Goal: Task Accomplishment & Management: Use online tool/utility

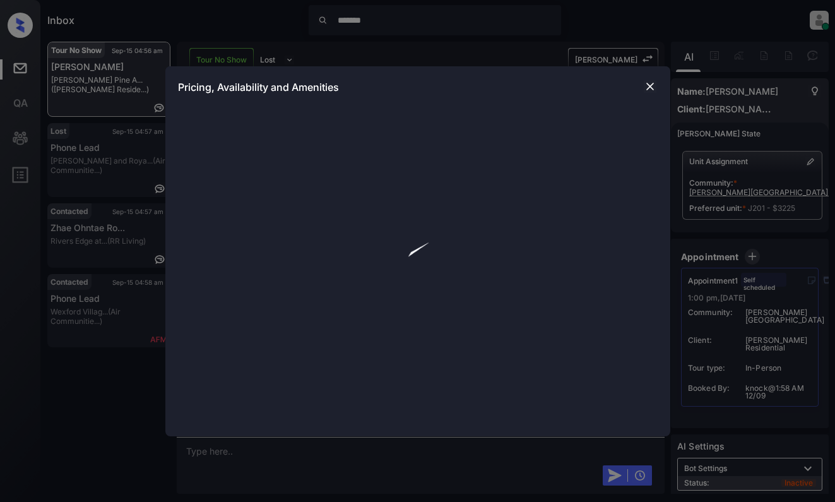
scroll to position [3653, 0]
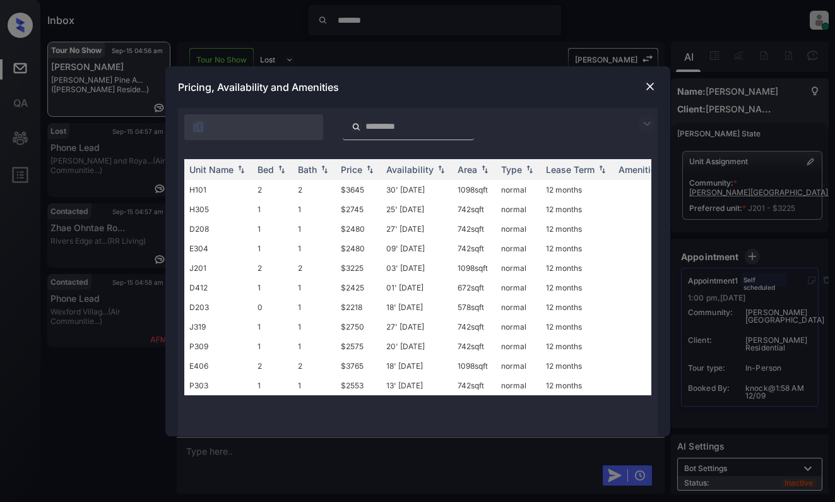
click at [642, 125] on img at bounding box center [646, 123] width 15 height 15
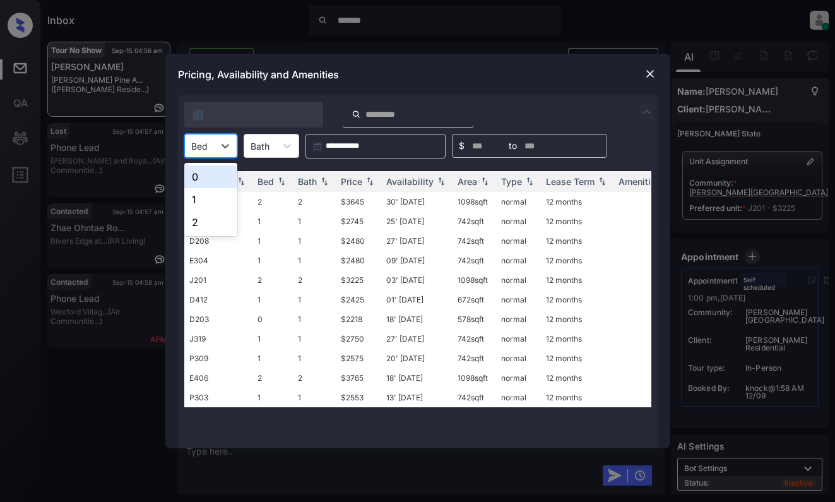
click at [208, 146] on div "Bed" at bounding box center [199, 146] width 29 height 18
click at [206, 201] on div "1" at bounding box center [210, 199] width 53 height 23
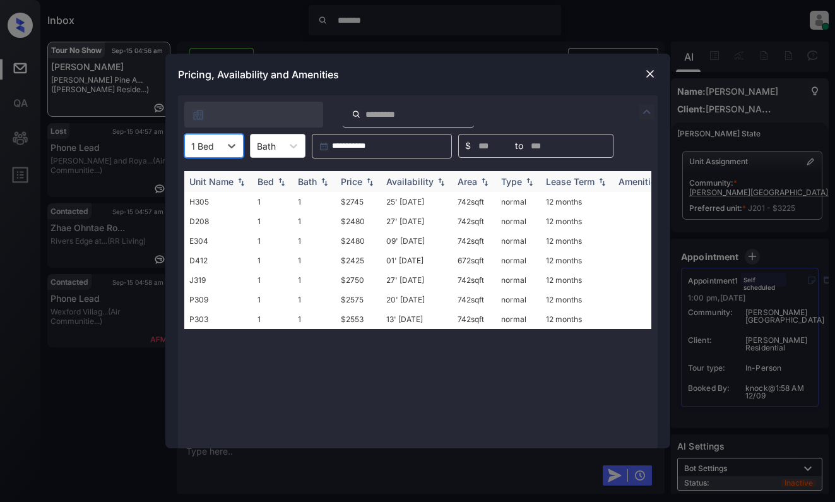
click at [352, 179] on div "Price" at bounding box center [351, 181] width 21 height 11
click at [362, 200] on td "$2425" at bounding box center [358, 202] width 45 height 20
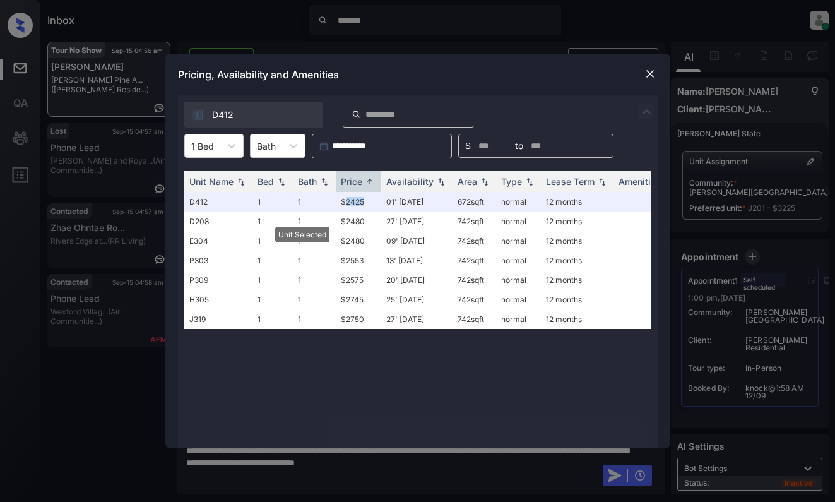
click at [646, 71] on img at bounding box center [650, 74] width 13 height 13
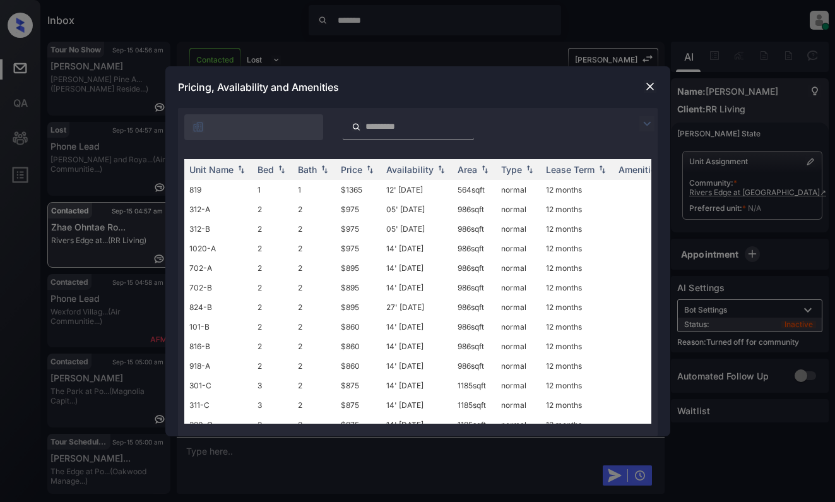
click at [644, 122] on img at bounding box center [646, 123] width 15 height 15
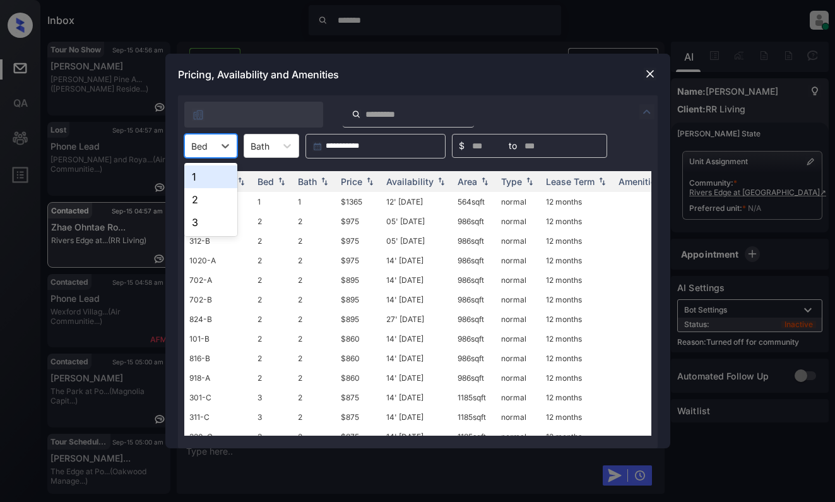
click at [212, 148] on div "Bed" at bounding box center [199, 146] width 29 height 18
click at [209, 199] on div "2" at bounding box center [210, 199] width 53 height 23
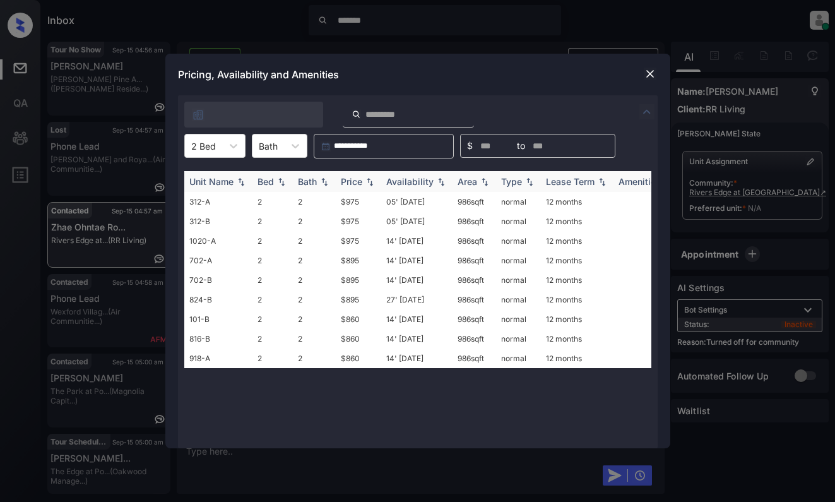
click at [367, 181] on img at bounding box center [370, 181] width 13 height 9
click at [653, 72] on img at bounding box center [650, 74] width 13 height 13
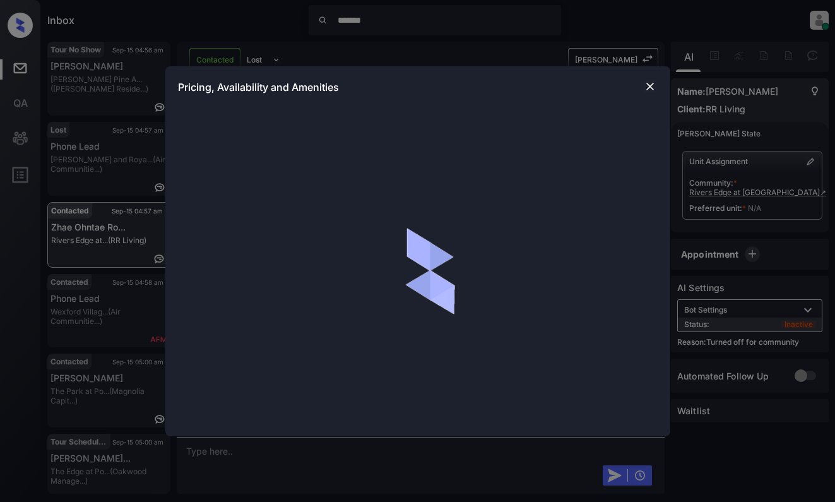
scroll to position [504, 0]
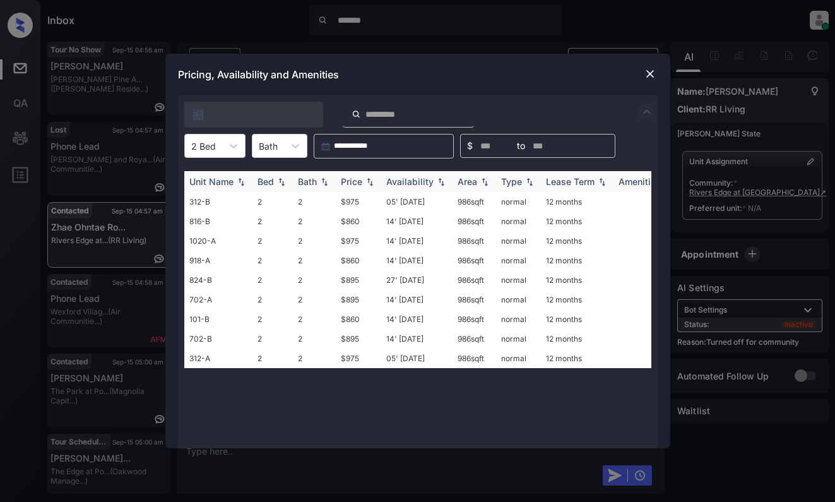
click at [368, 179] on img at bounding box center [370, 181] width 13 height 9
click at [365, 255] on td "$895" at bounding box center [358, 261] width 45 height 20
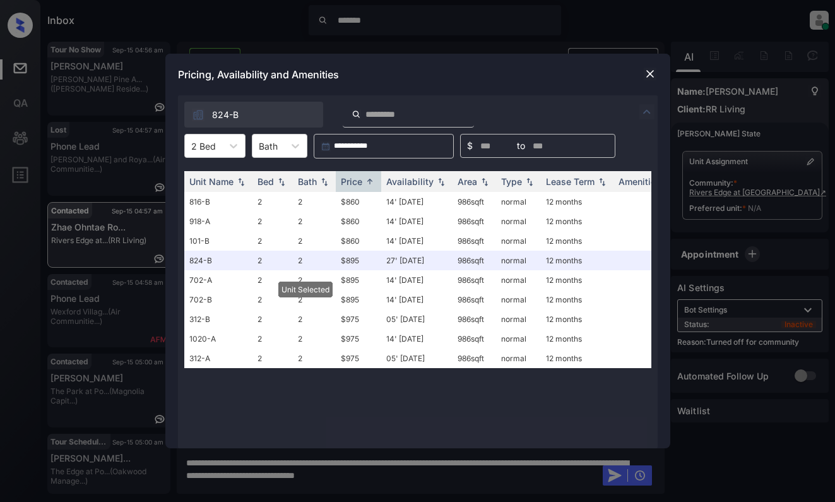
click at [650, 73] on img at bounding box center [650, 74] width 13 height 13
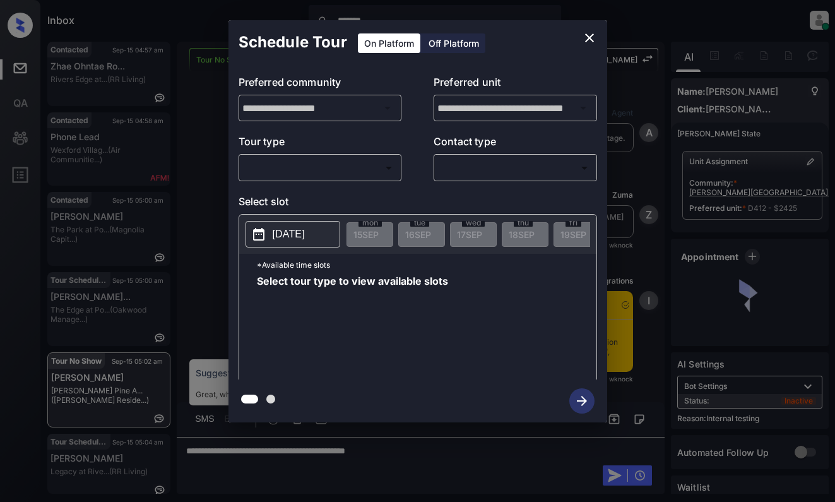
click at [343, 172] on body "Inbox ******* [PERSON_NAME] Online Set yourself offline Set yourself on break P…" at bounding box center [417, 251] width 835 height 502
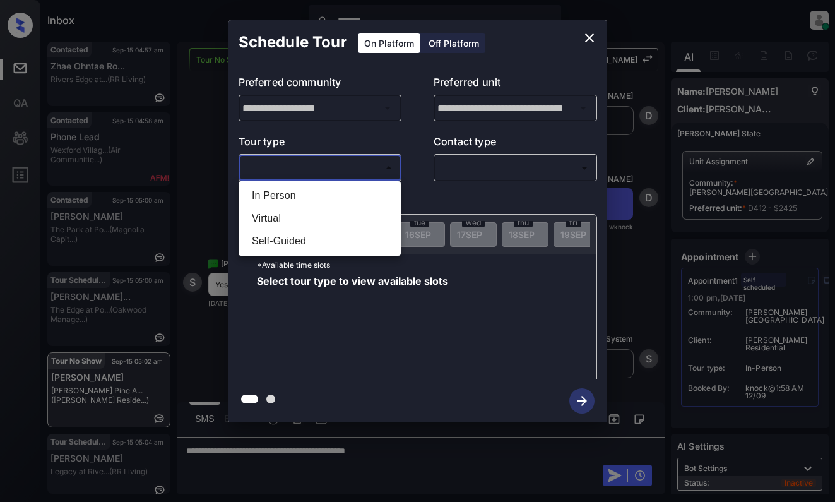
click at [344, 197] on li "In Person" at bounding box center [320, 195] width 156 height 23
type input "********"
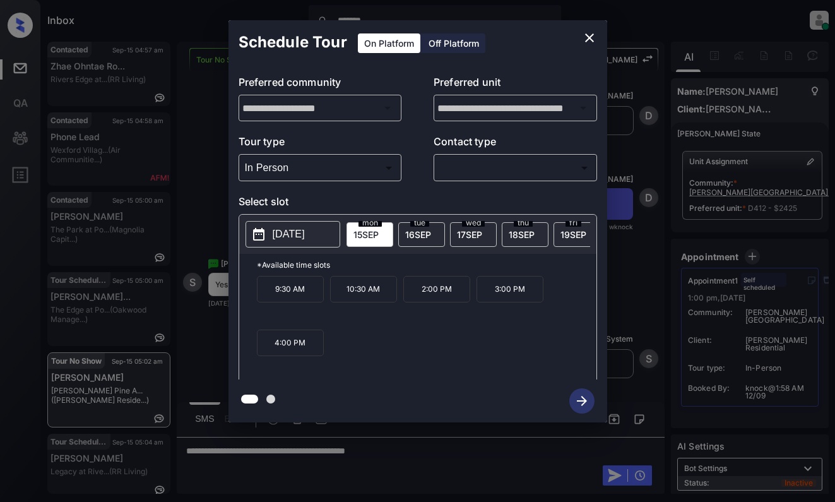
click at [589, 35] on icon "close" at bounding box center [589, 37] width 15 height 15
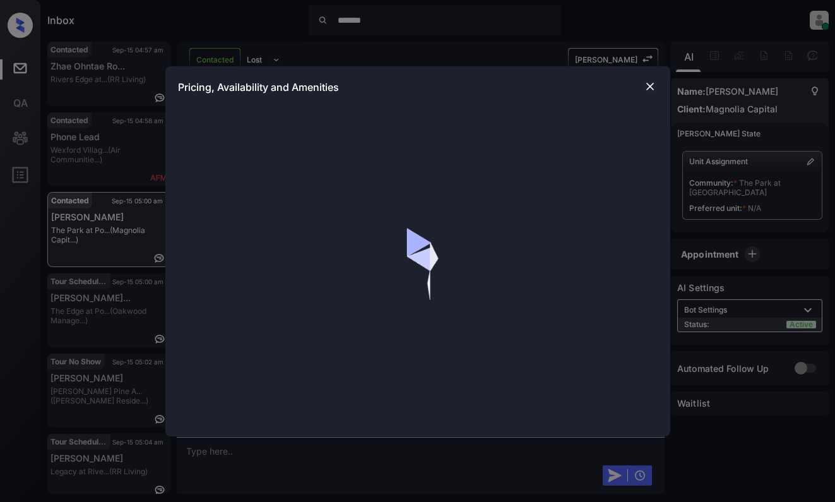
scroll to position [687, 0]
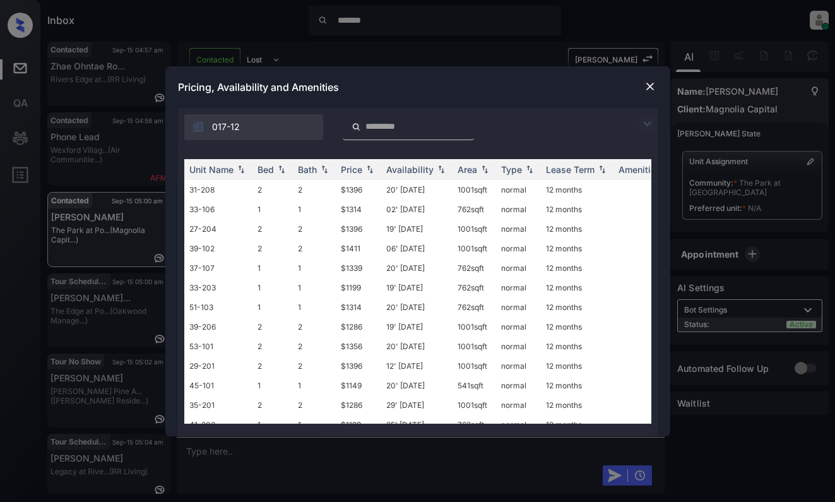
click at [653, 125] on img at bounding box center [646, 123] width 15 height 15
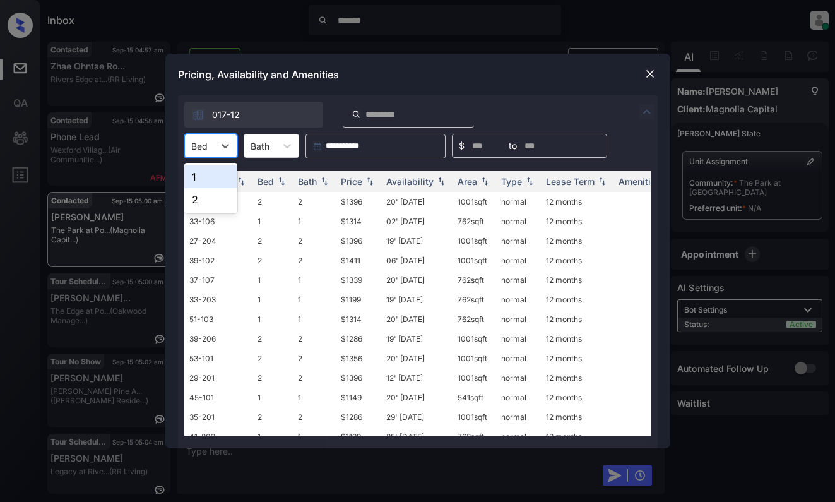
click at [194, 136] on div "Bed" at bounding box center [210, 146] width 53 height 24
click at [203, 176] on div "1" at bounding box center [210, 176] width 53 height 23
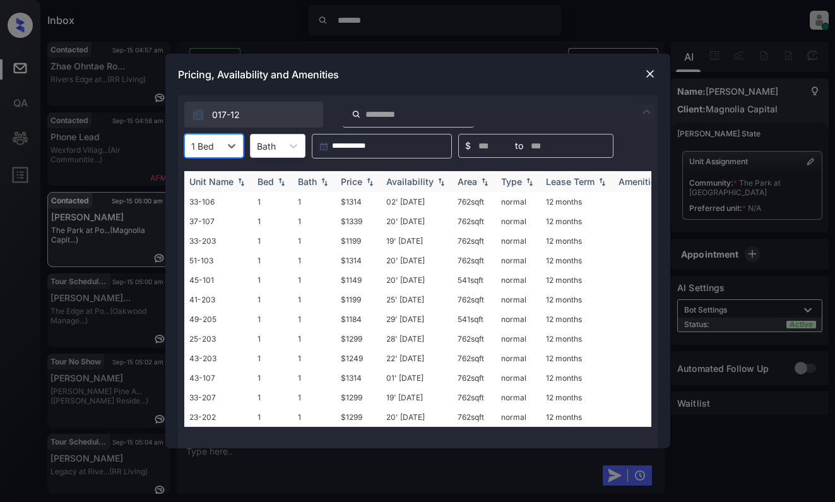
click at [359, 182] on div "Price" at bounding box center [351, 181] width 21 height 11
click at [359, 197] on td "$1149" at bounding box center [358, 202] width 45 height 20
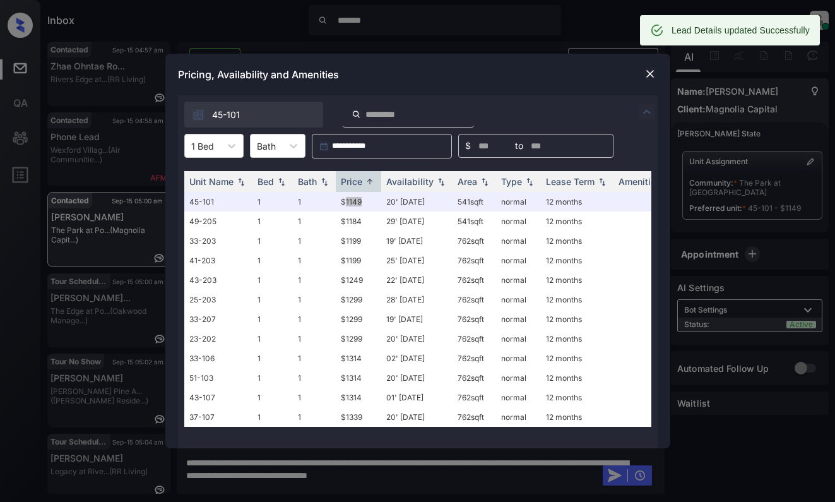
scroll to position [769, 0]
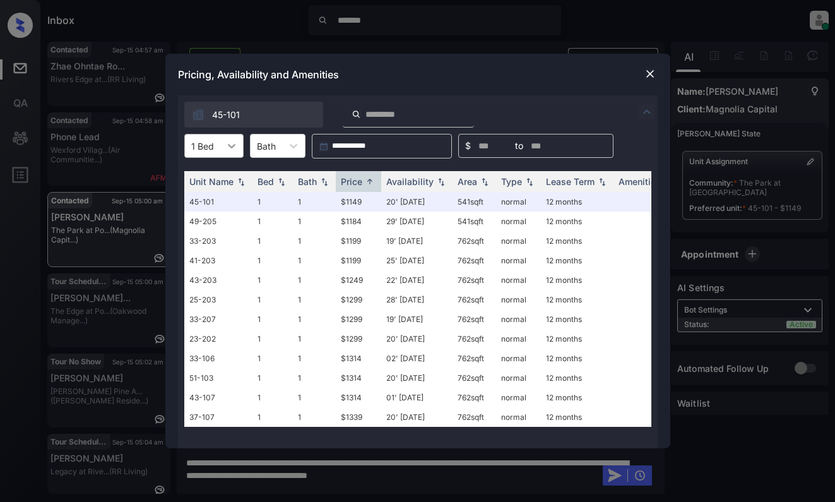
click at [230, 157] on div at bounding box center [231, 145] width 23 height 23
click at [217, 192] on div "2" at bounding box center [213, 199] width 59 height 23
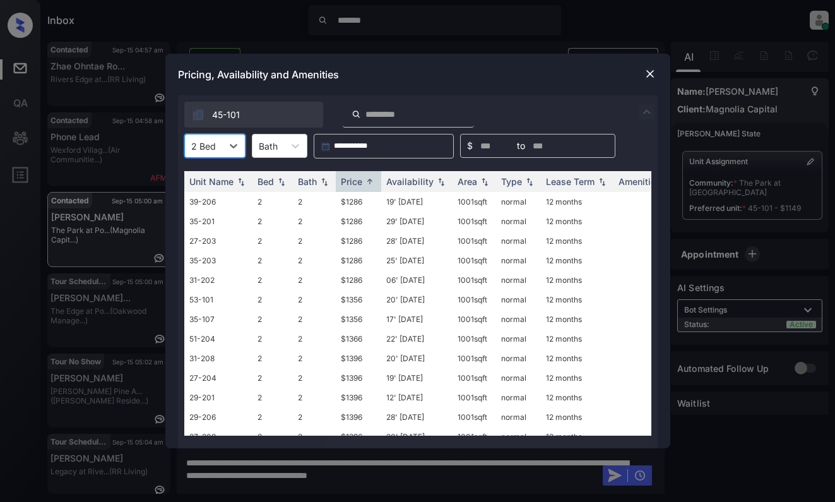
click at [645, 71] on img at bounding box center [650, 74] width 13 height 13
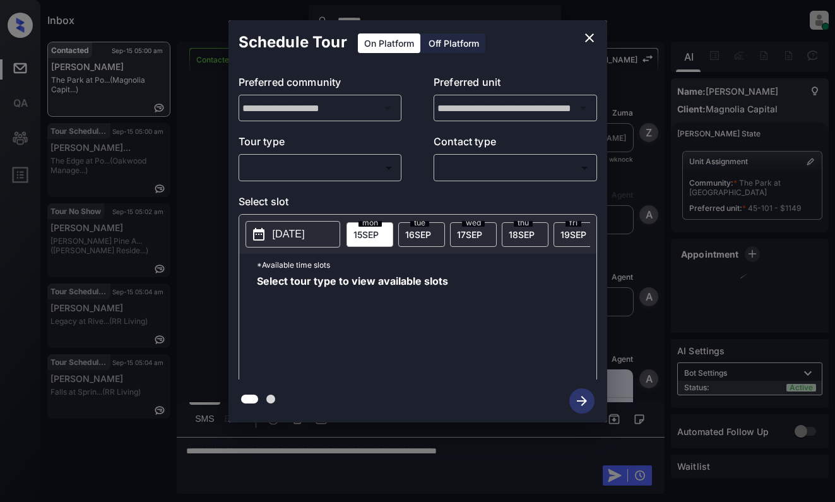
scroll to position [769, 0]
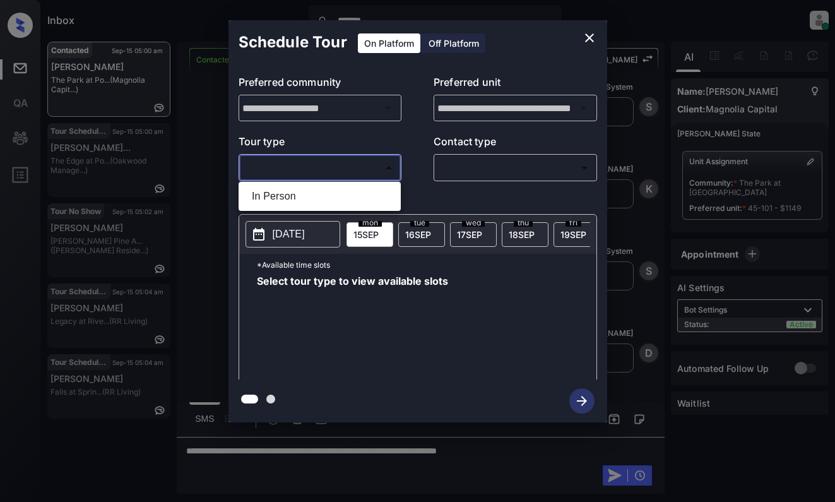
click at [300, 170] on body "Inbox ******* [PERSON_NAME] Online Set yourself offline Set yourself on break P…" at bounding box center [417, 251] width 835 height 502
click at [586, 34] on div at bounding box center [417, 251] width 835 height 502
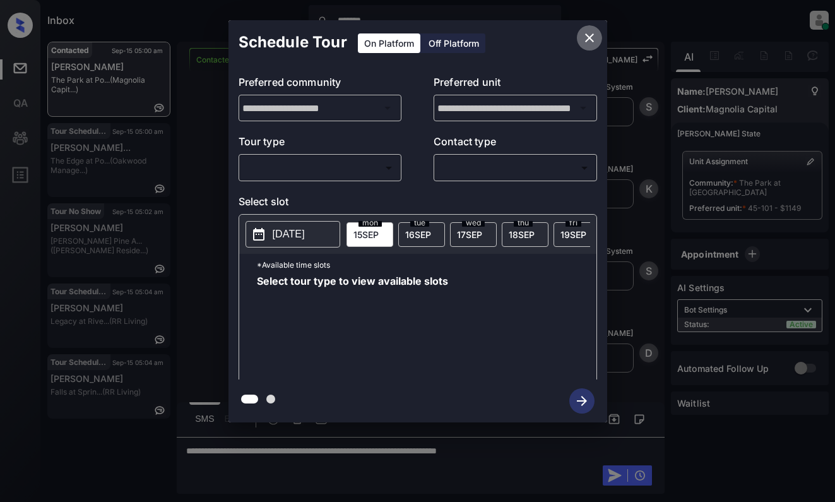
click at [593, 37] on icon "close" at bounding box center [589, 37] width 15 height 15
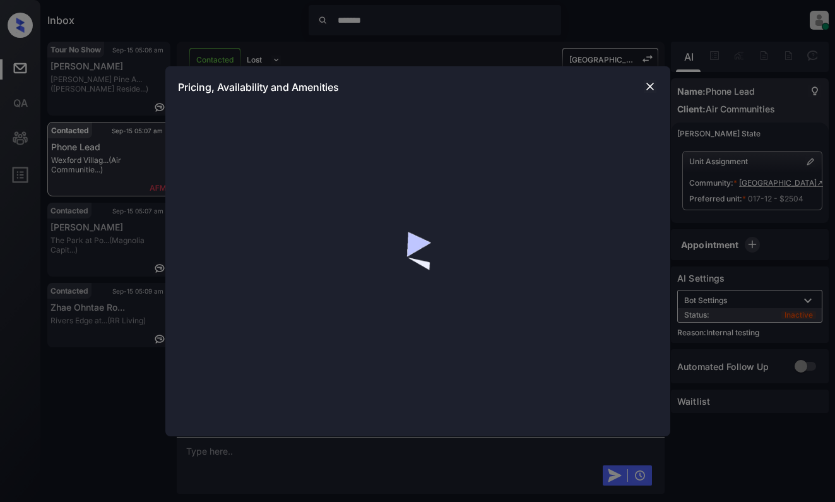
scroll to position [11319, 0]
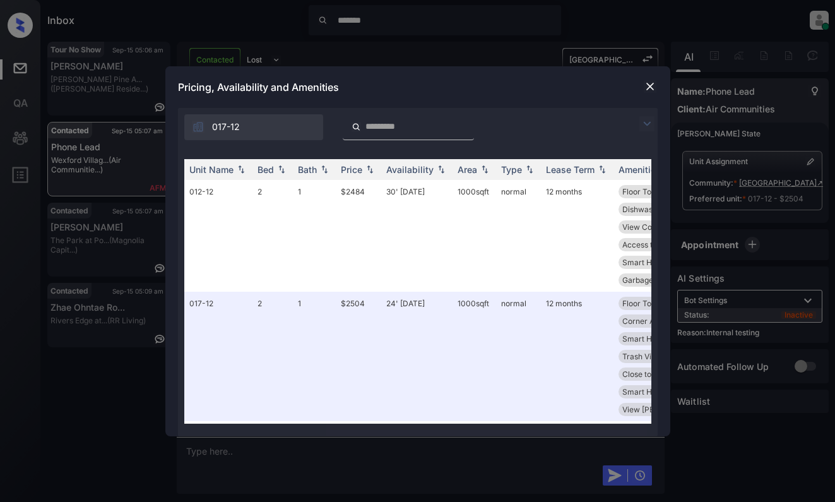
click at [647, 122] on img at bounding box center [646, 123] width 15 height 15
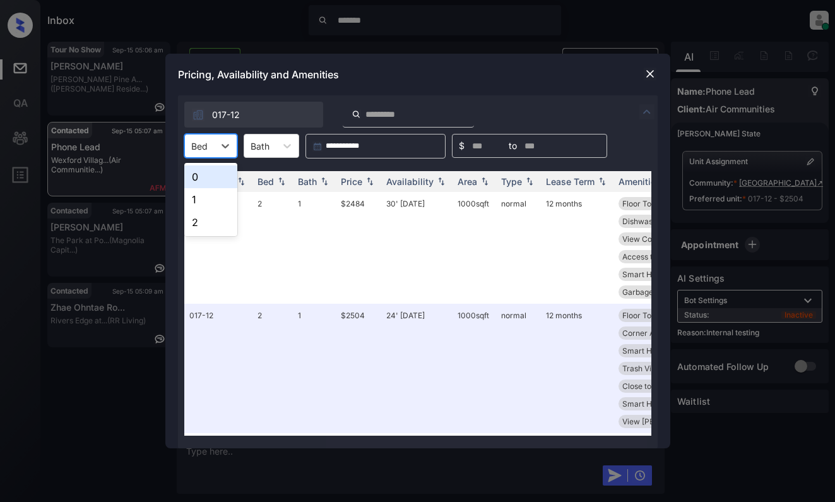
click at [213, 144] on div "Bed" at bounding box center [199, 146] width 29 height 18
click at [198, 216] on div "2" at bounding box center [210, 222] width 53 height 23
click at [350, 177] on div "Price" at bounding box center [351, 181] width 21 height 11
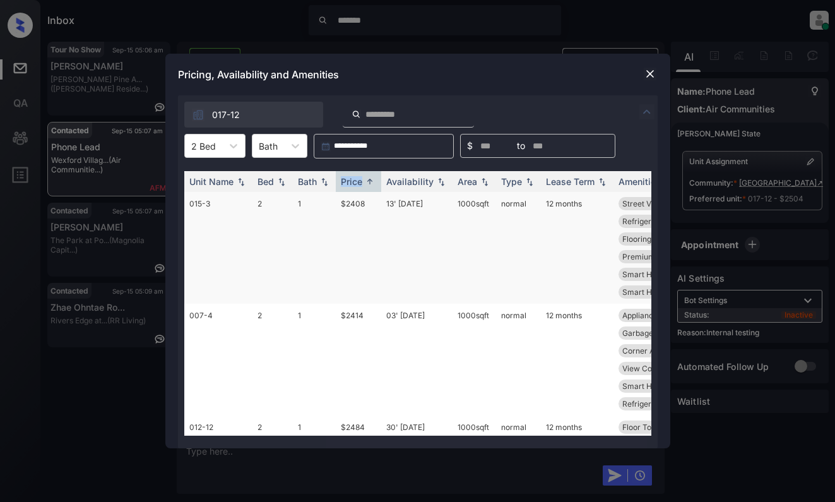
click at [362, 221] on td "$2408" at bounding box center [358, 248] width 45 height 112
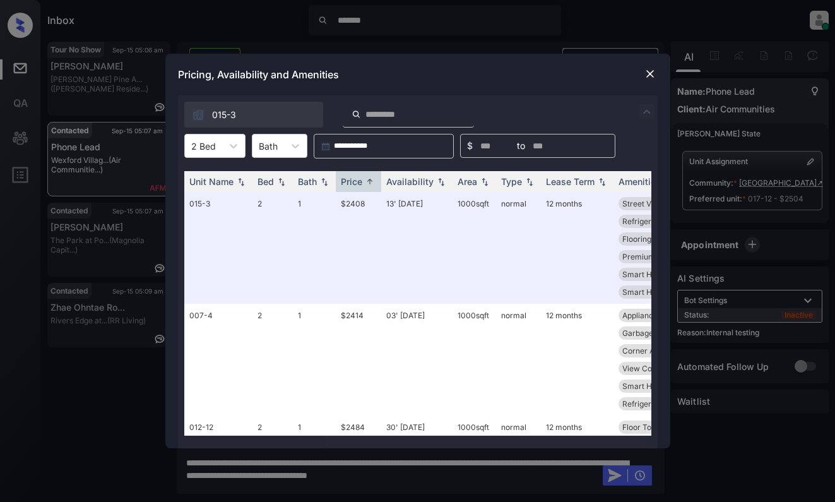
click at [653, 71] on img at bounding box center [650, 74] width 13 height 13
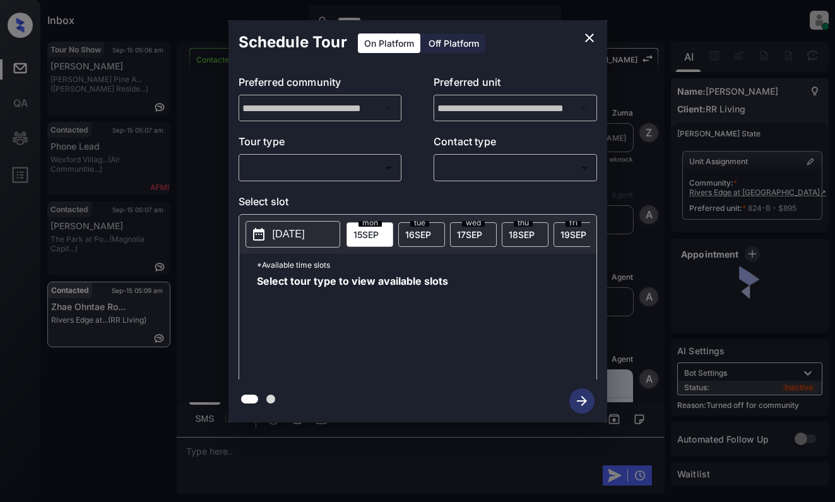
scroll to position [1583, 0]
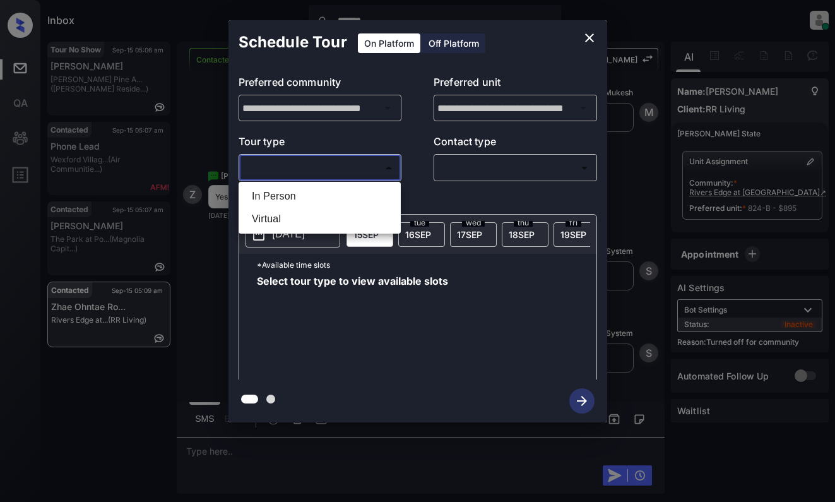
click at [345, 172] on body "Inbox ******* Dominic Ceralde Online Set yourself offline Set yourself on break…" at bounding box center [417, 251] width 835 height 502
click at [352, 194] on li "In Person" at bounding box center [320, 196] width 156 height 23
type input "********"
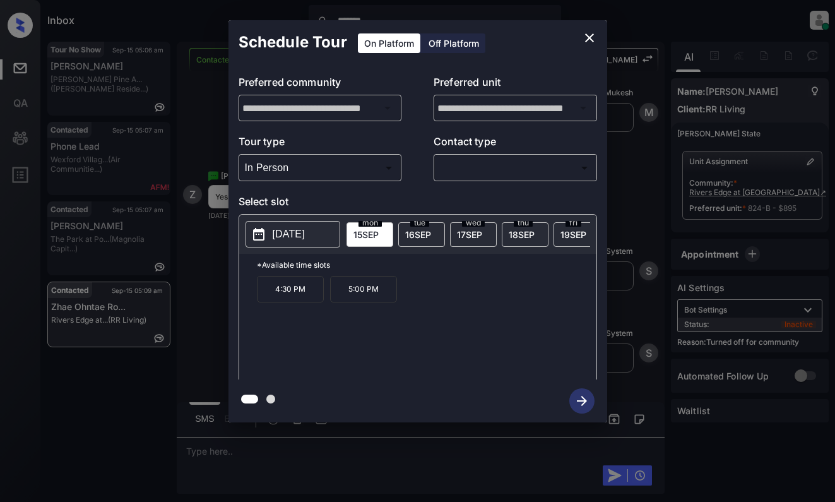
click at [586, 41] on icon "close" at bounding box center [589, 37] width 9 height 9
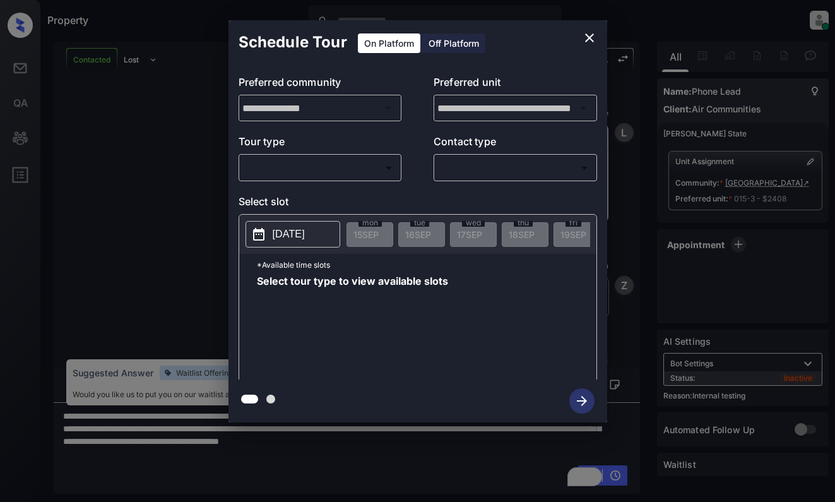
scroll to position [12572, 0]
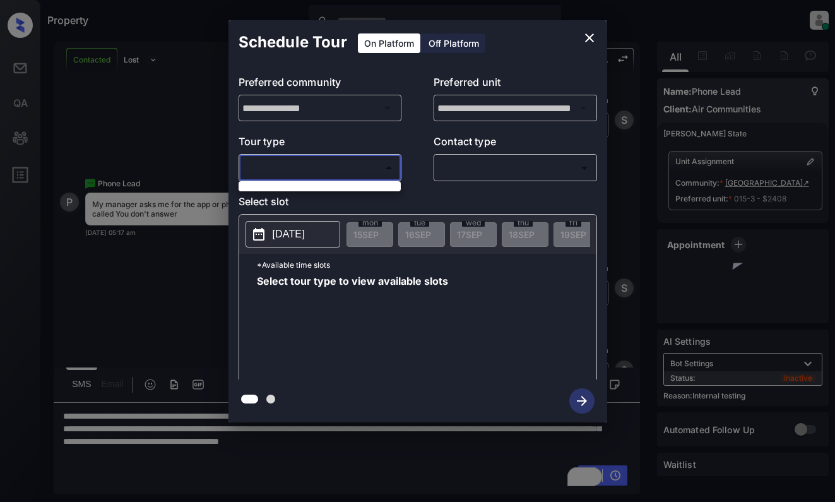
click at [343, 172] on body "Property Dominic Ceralde Online Set yourself offline Set yourself on break Prof…" at bounding box center [417, 251] width 835 height 502
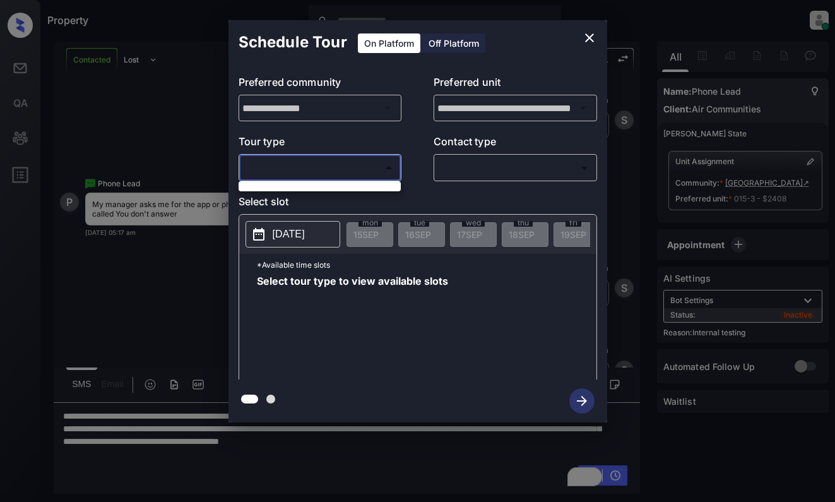
click at [593, 39] on div at bounding box center [417, 251] width 835 height 502
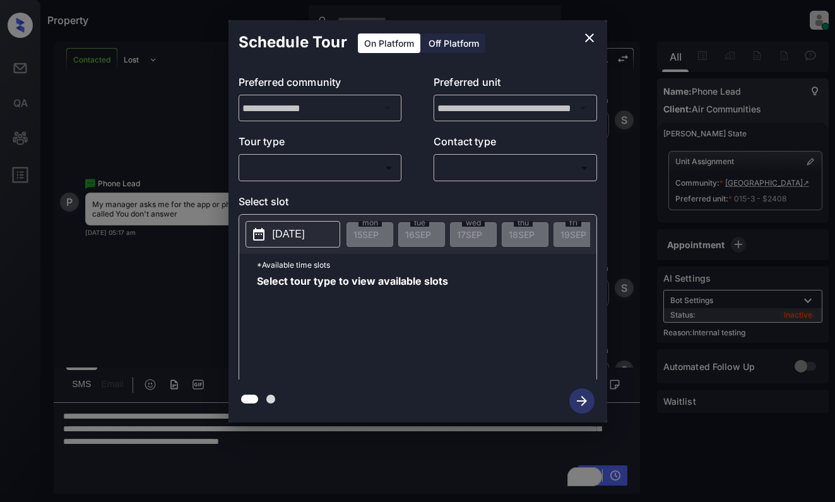
click at [293, 446] on div at bounding box center [417, 251] width 835 height 502
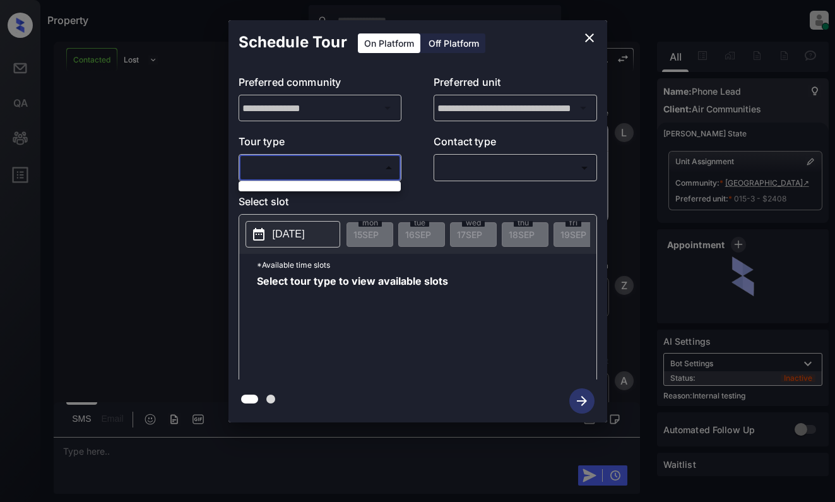
click at [345, 170] on body "Property [PERSON_NAME] Online Set yourself offline Set yourself on break Profil…" at bounding box center [417, 251] width 835 height 502
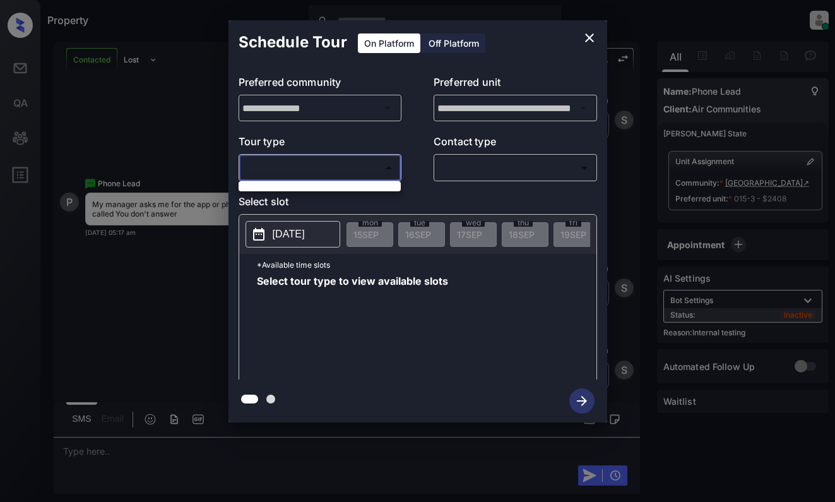
click at [593, 35] on div at bounding box center [417, 251] width 835 height 502
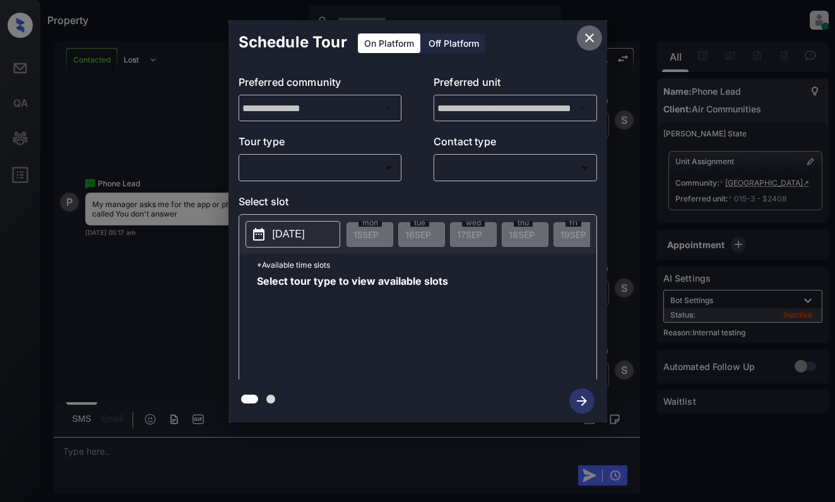
click at [593, 35] on icon "close" at bounding box center [589, 37] width 15 height 15
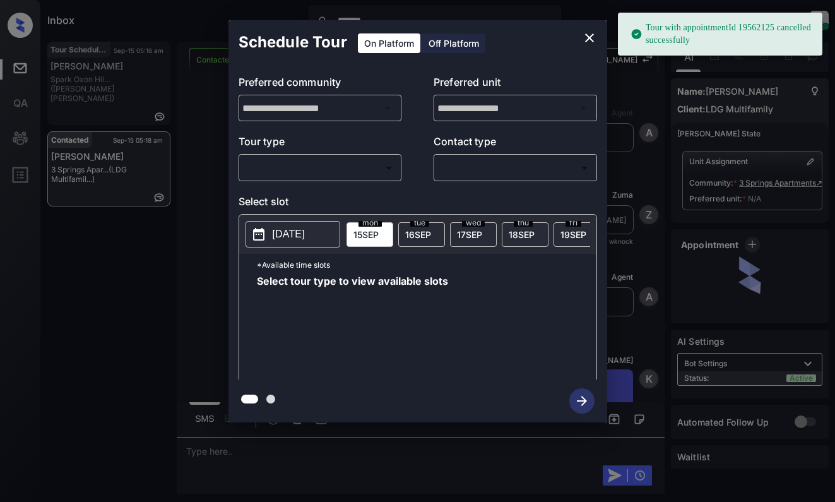
scroll to position [792, 0]
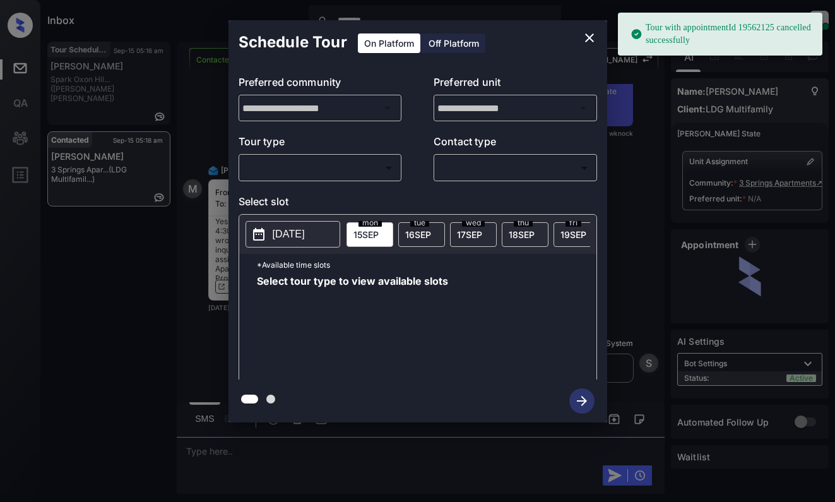
click at [377, 167] on body "Tour with appointmentId 19562125 cancelled successfully Inbox ******* [PERSON_N…" at bounding box center [417, 251] width 835 height 502
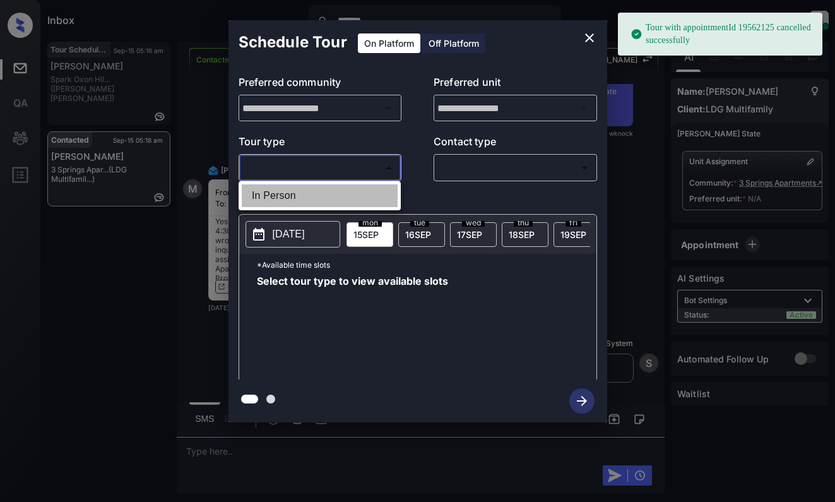
click at [369, 189] on li "In Person" at bounding box center [320, 195] width 156 height 23
type input "********"
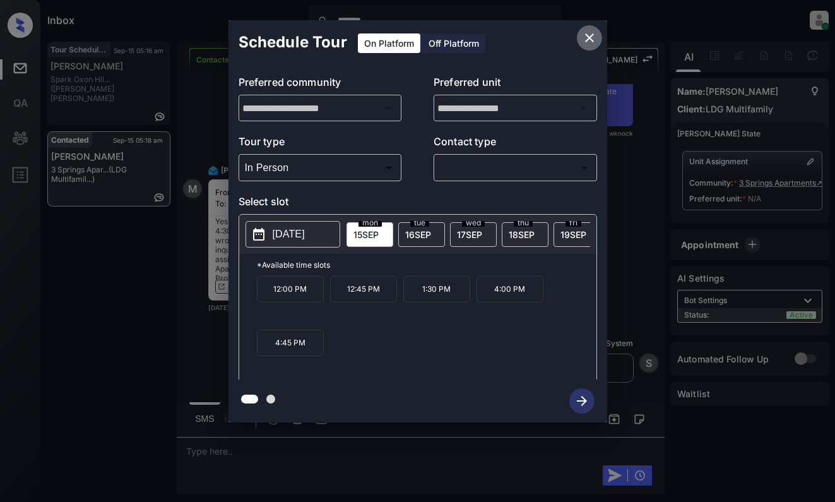
click at [591, 30] on button "close" at bounding box center [589, 37] width 25 height 25
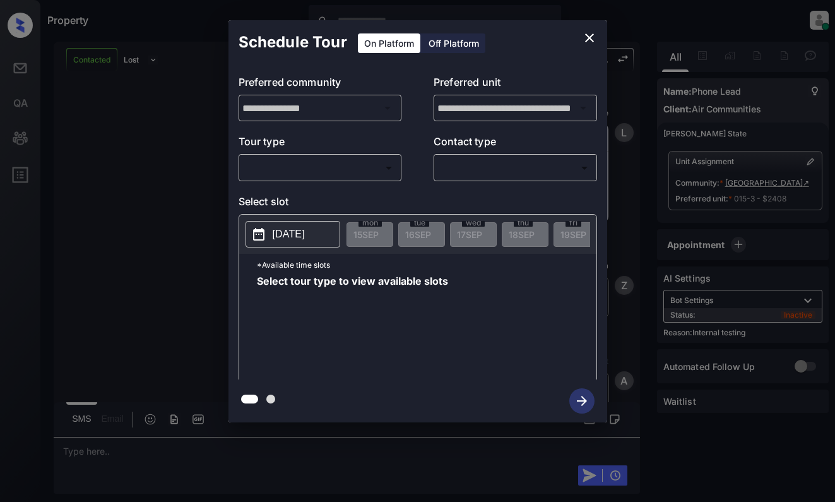
click at [371, 171] on body "Property [PERSON_NAME] Online Set yourself offline Set yourself on break Profil…" at bounding box center [417, 251] width 835 height 502
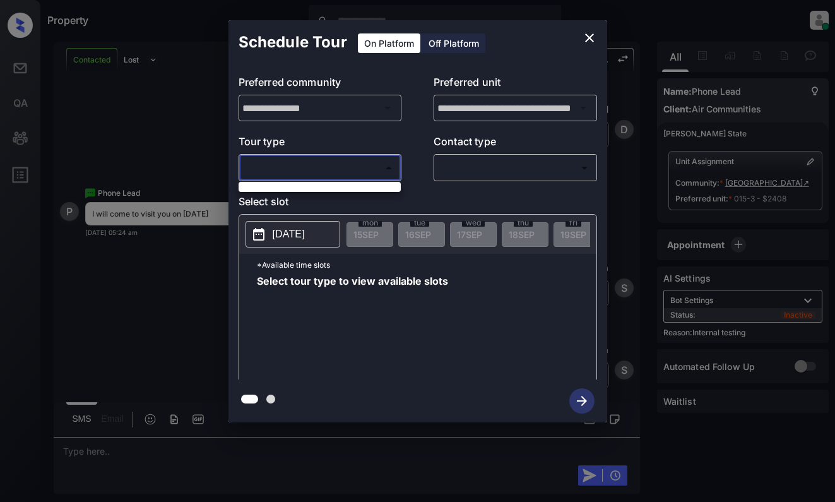
click at [591, 40] on div at bounding box center [417, 251] width 835 height 502
click at [591, 41] on icon "close" at bounding box center [589, 37] width 15 height 15
